Goal: Task Accomplishment & Management: Manage account settings

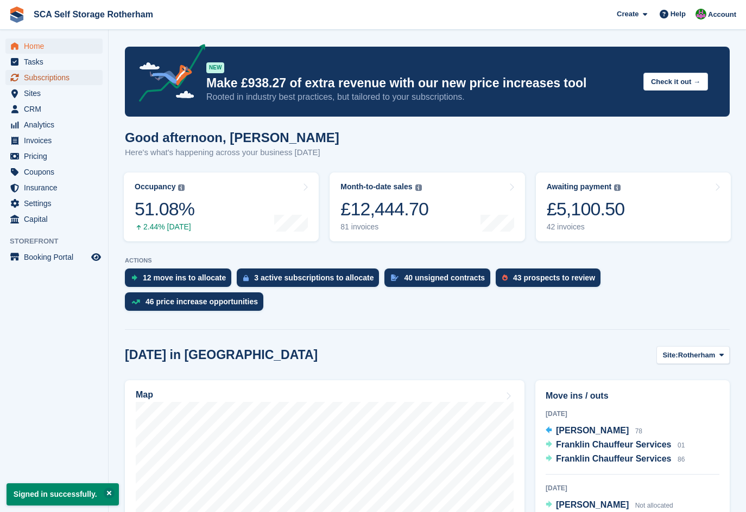
click at [65, 85] on span "Subscriptions" at bounding box center [56, 77] width 65 height 15
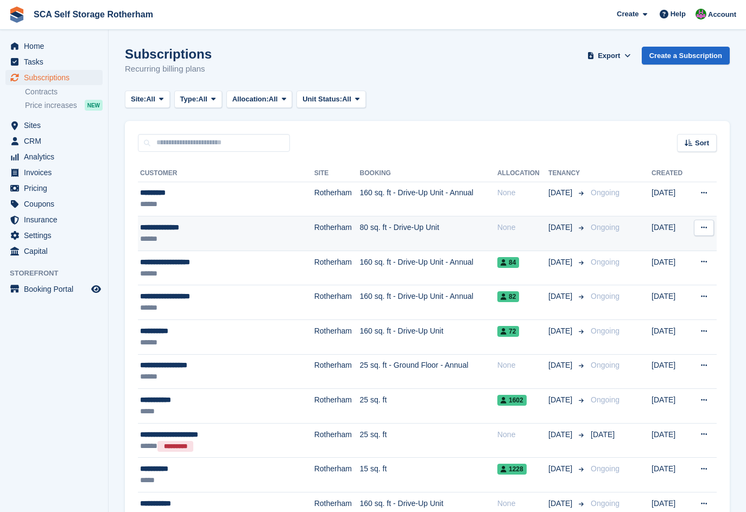
click at [217, 238] on div "******" at bounding box center [211, 238] width 143 height 11
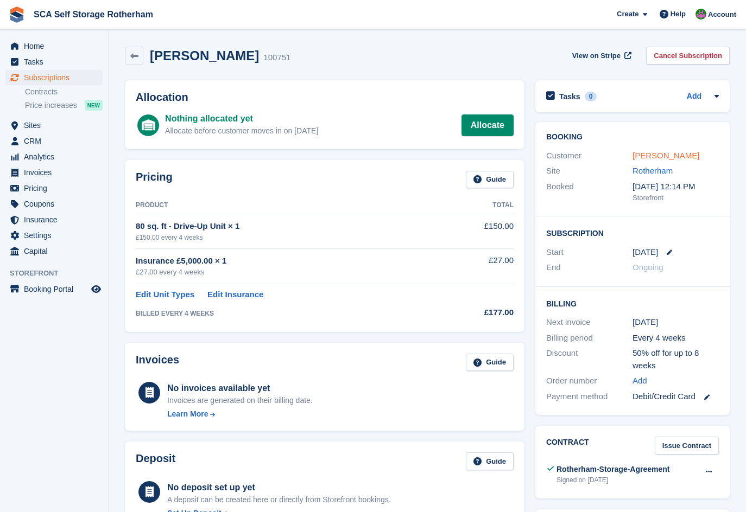
click at [671, 157] on link "[PERSON_NAME]" at bounding box center [665, 155] width 67 height 9
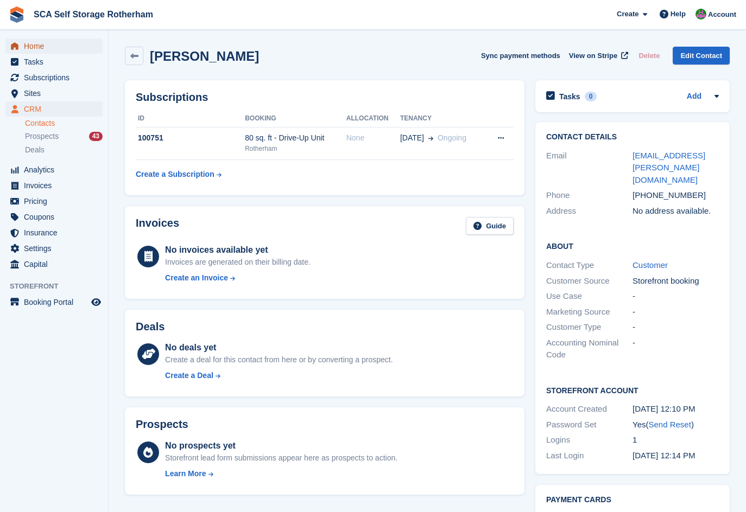
click at [39, 51] on span "Home" at bounding box center [56, 46] width 65 height 15
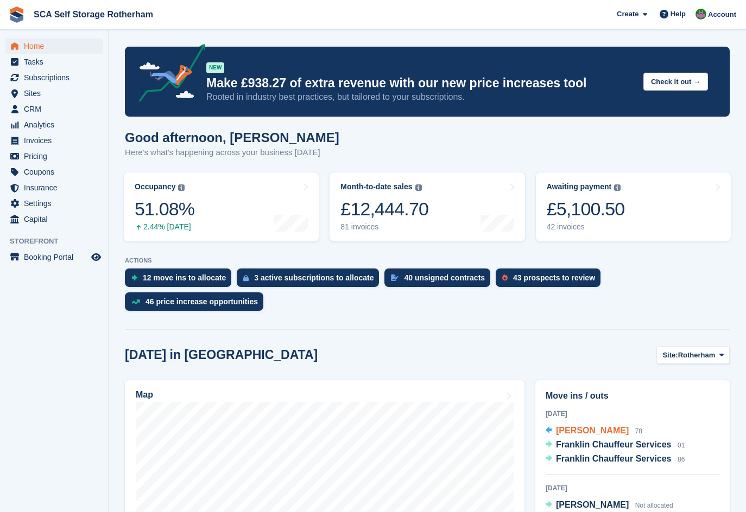
click at [580, 426] on span "Amir Araf" at bounding box center [592, 430] width 73 height 9
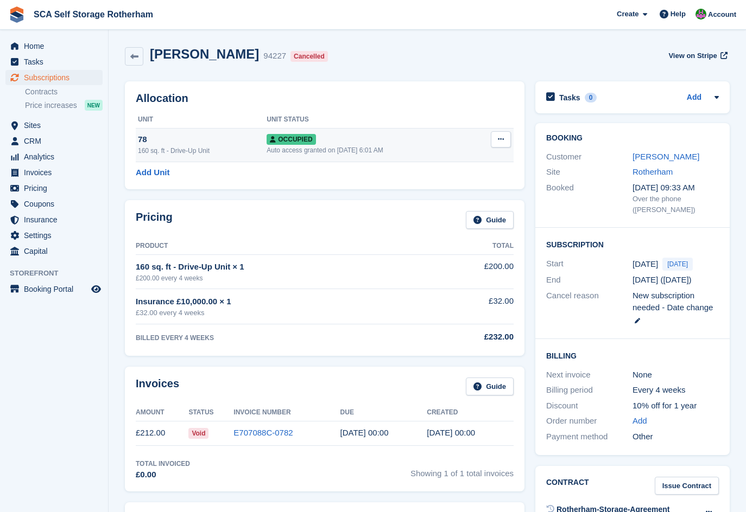
click at [496, 140] on button at bounding box center [501, 139] width 20 height 16
click at [430, 201] on p "Deallocate" at bounding box center [458, 198] width 94 height 14
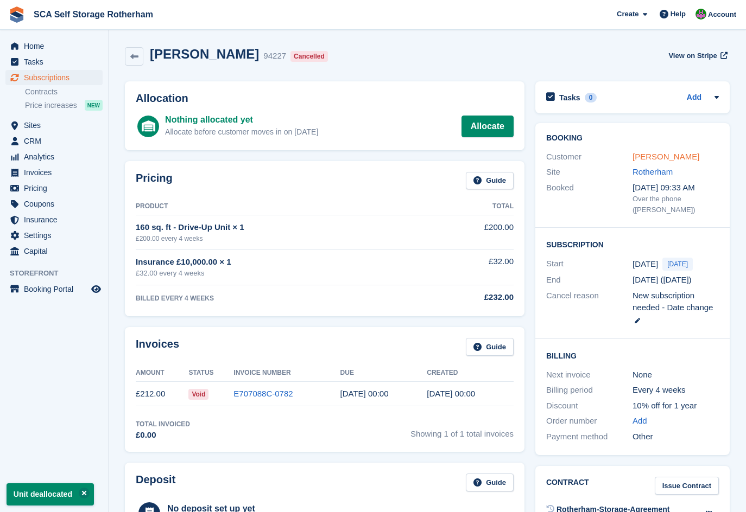
click at [648, 154] on link "Amir Araf" at bounding box center [665, 156] width 67 height 9
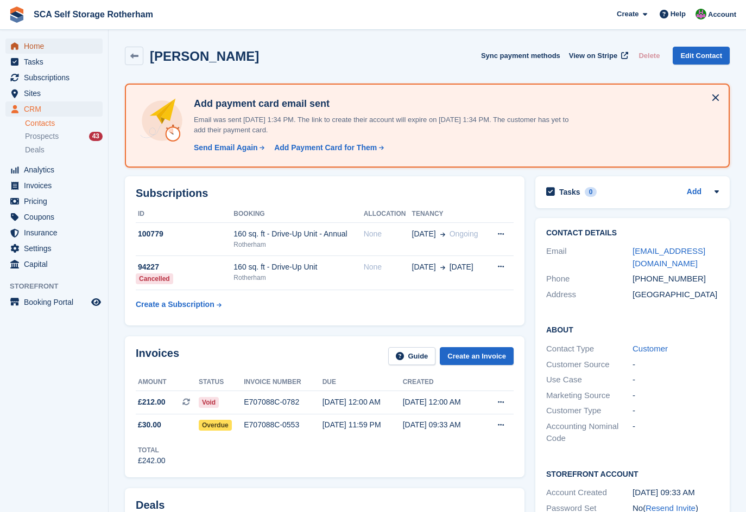
click at [28, 52] on span "Home" at bounding box center [56, 46] width 65 height 15
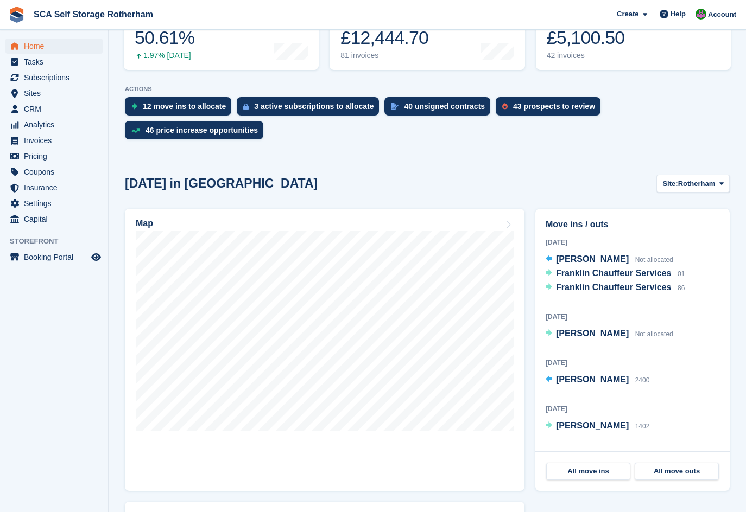
scroll to position [176, 0]
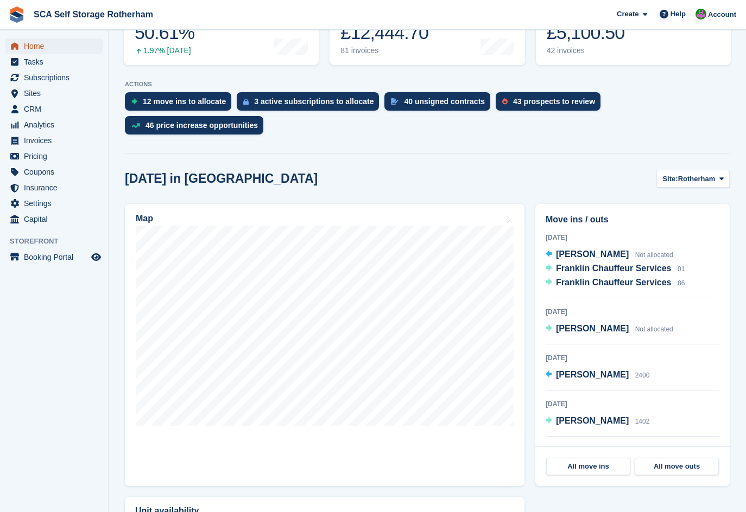
click at [37, 46] on span "Home" at bounding box center [56, 46] width 65 height 15
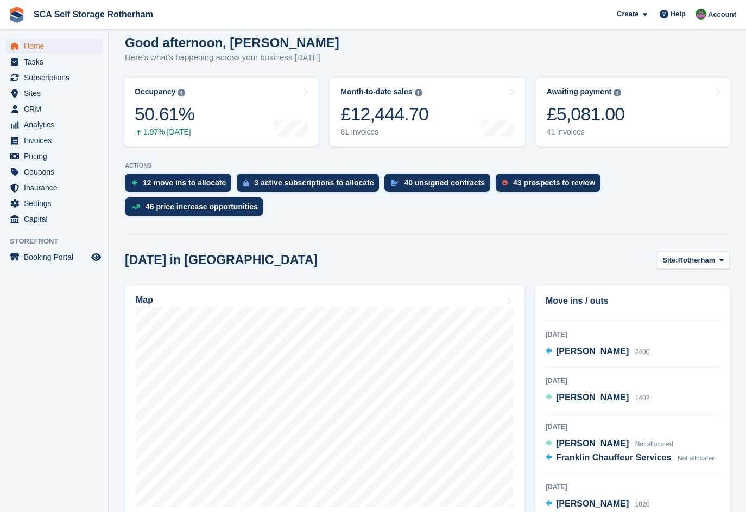
scroll to position [109, 0]
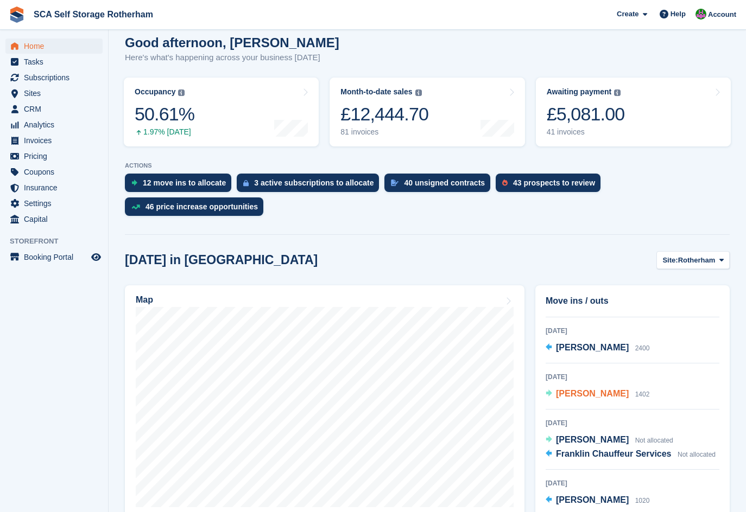
click at [587, 389] on span "[PERSON_NAME]" at bounding box center [592, 393] width 73 height 9
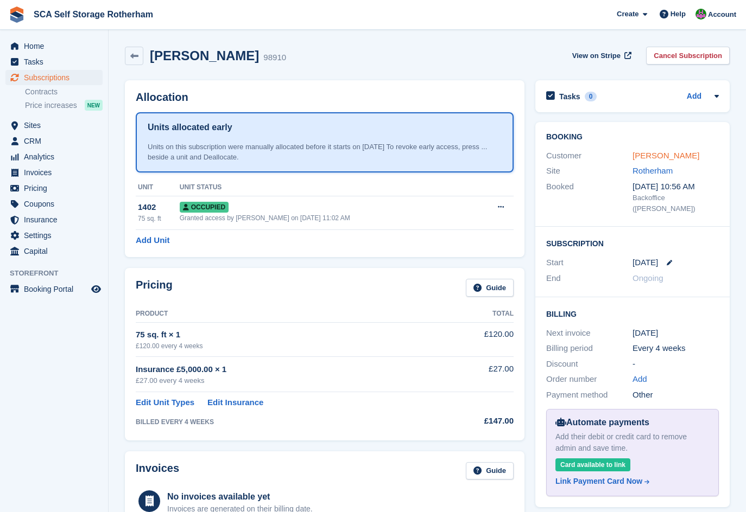
click at [664, 157] on link "[PERSON_NAME]" at bounding box center [665, 155] width 67 height 9
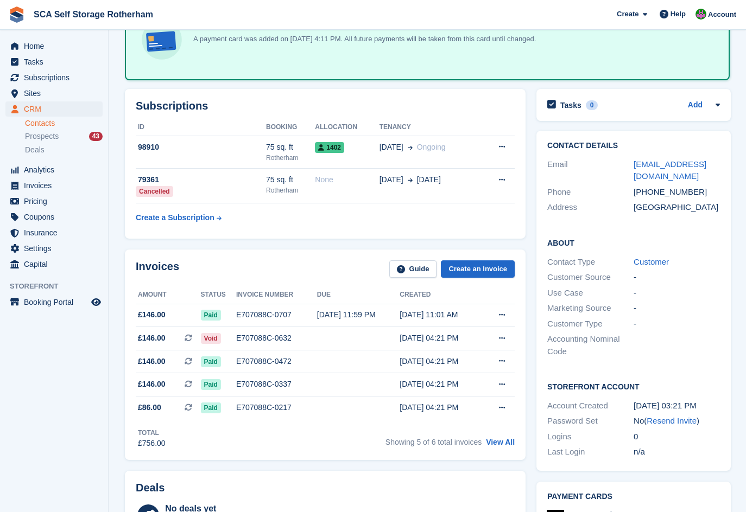
scroll to position [81, 0]
click at [251, 337] on div "E707088C-0632" at bounding box center [276, 337] width 81 height 11
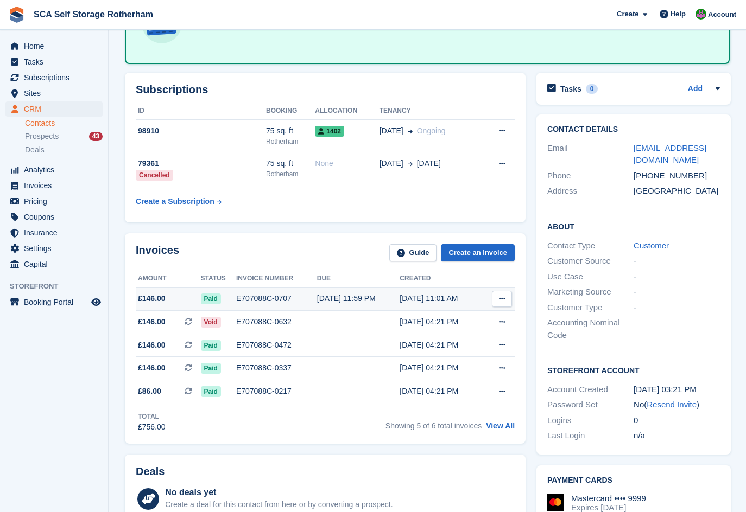
scroll to position [81, 0]
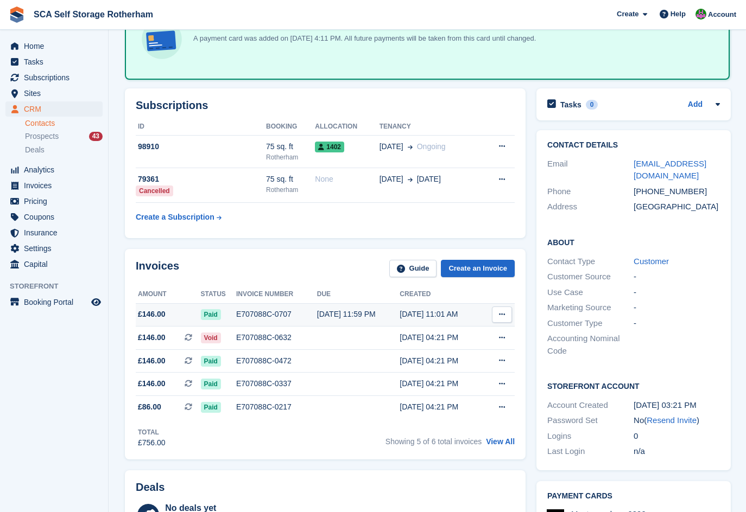
click at [250, 315] on div "E707088C-0707" at bounding box center [276, 314] width 81 height 11
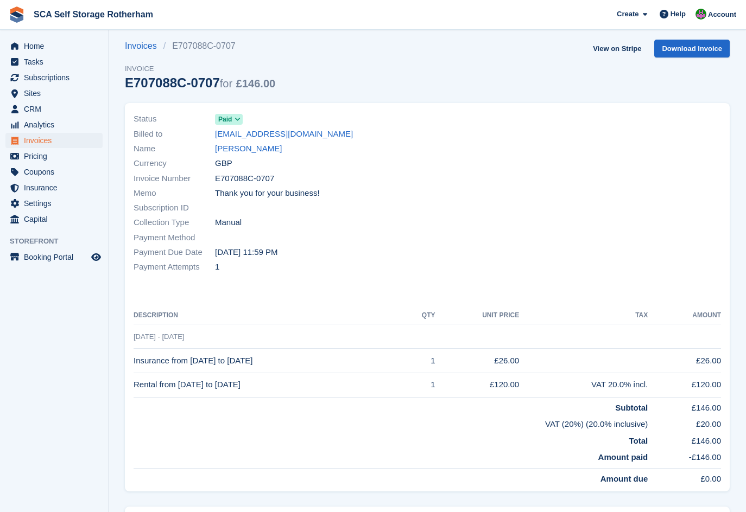
scroll to position [3, 0]
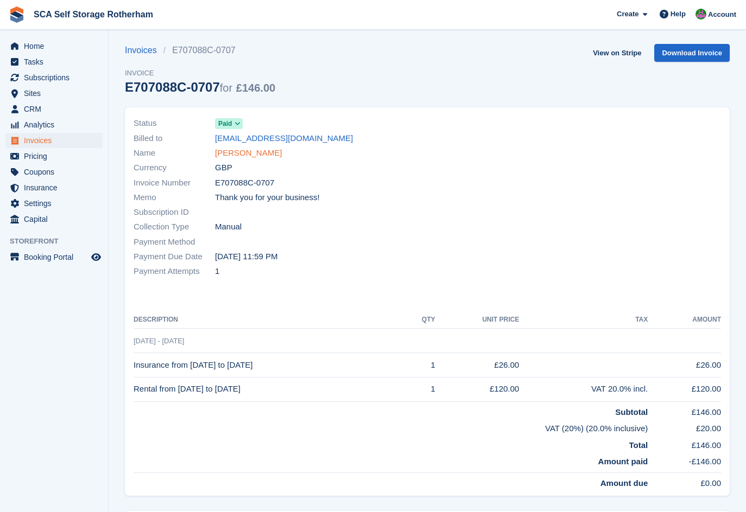
click at [230, 159] on link "[PERSON_NAME]" at bounding box center [248, 153] width 67 height 12
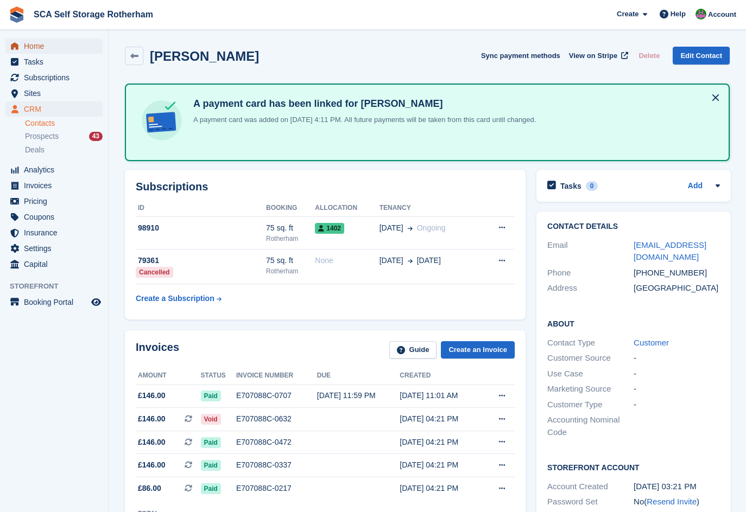
click at [41, 51] on span "Home" at bounding box center [56, 46] width 65 height 15
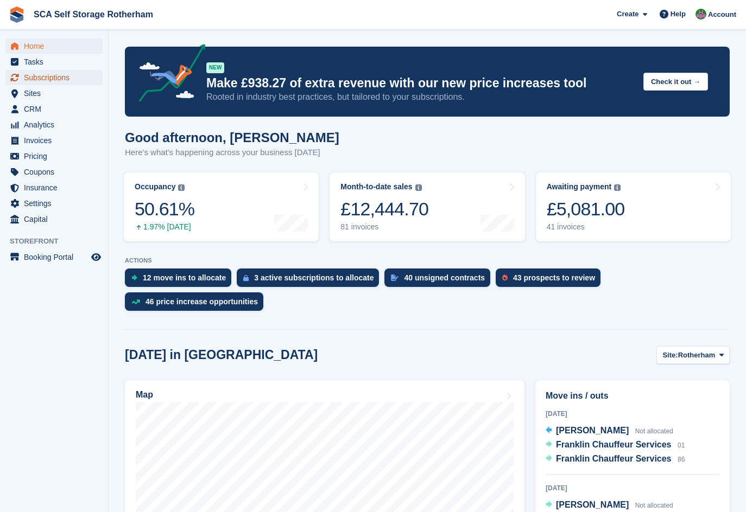
click at [57, 79] on span "Subscriptions" at bounding box center [56, 77] width 65 height 15
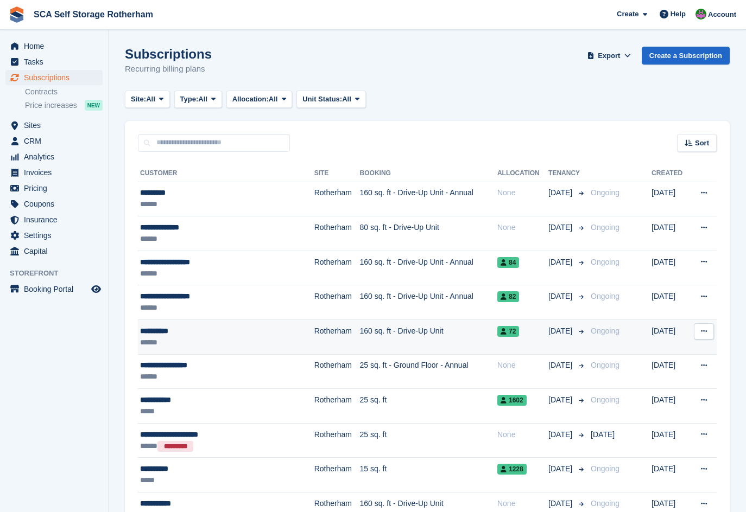
click at [235, 335] on div "**********" at bounding box center [211, 331] width 143 height 11
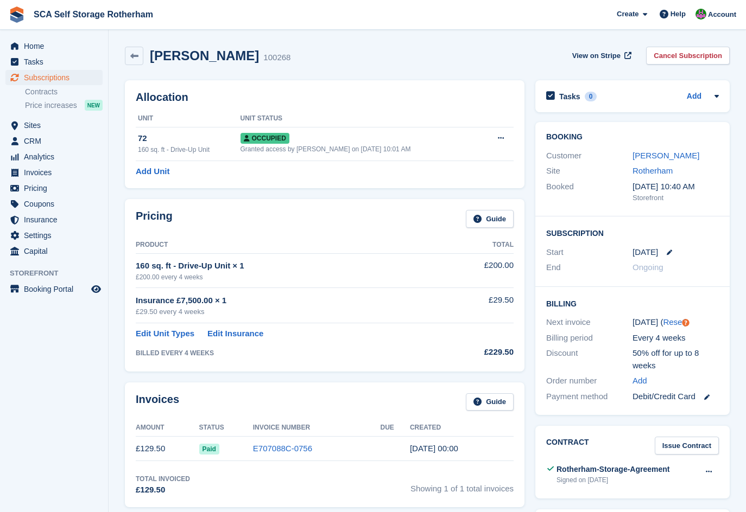
click at [403, 285] on td "160 sq. ft - Drive-Up Unit × 1 £200.00 every 4 weeks" at bounding box center [289, 271] width 307 height 34
click at [644, 157] on link "[PERSON_NAME]" at bounding box center [665, 155] width 67 height 9
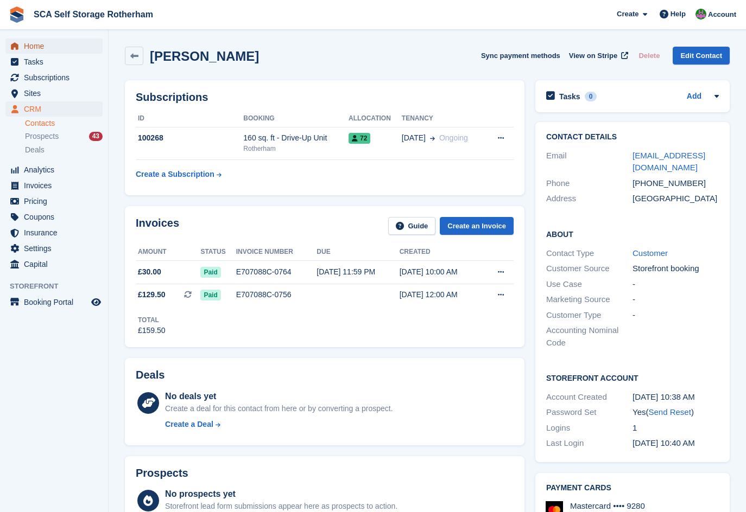
click at [46, 48] on span "Home" at bounding box center [56, 46] width 65 height 15
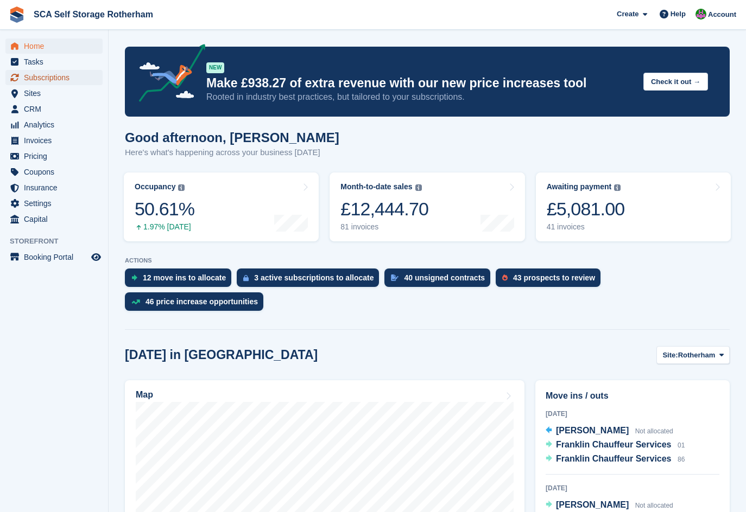
click at [59, 76] on span "Subscriptions" at bounding box center [56, 77] width 65 height 15
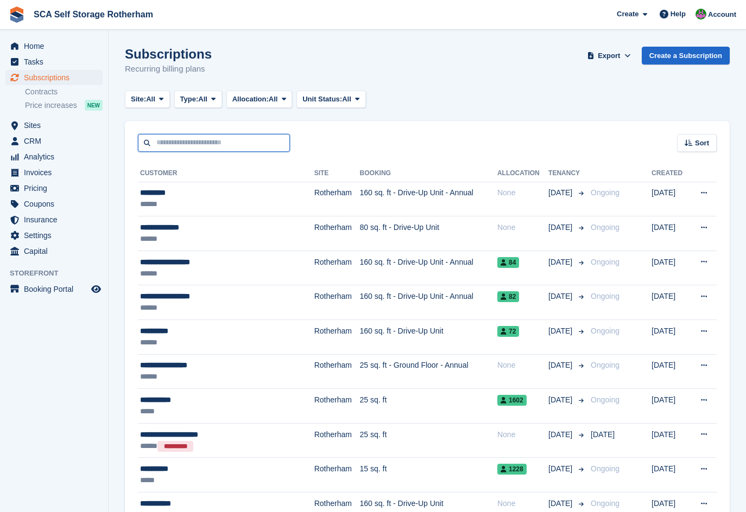
click at [184, 143] on input "text" at bounding box center [214, 143] width 152 height 18
type input "*****"
